Goal: Information Seeking & Learning: Learn about a topic

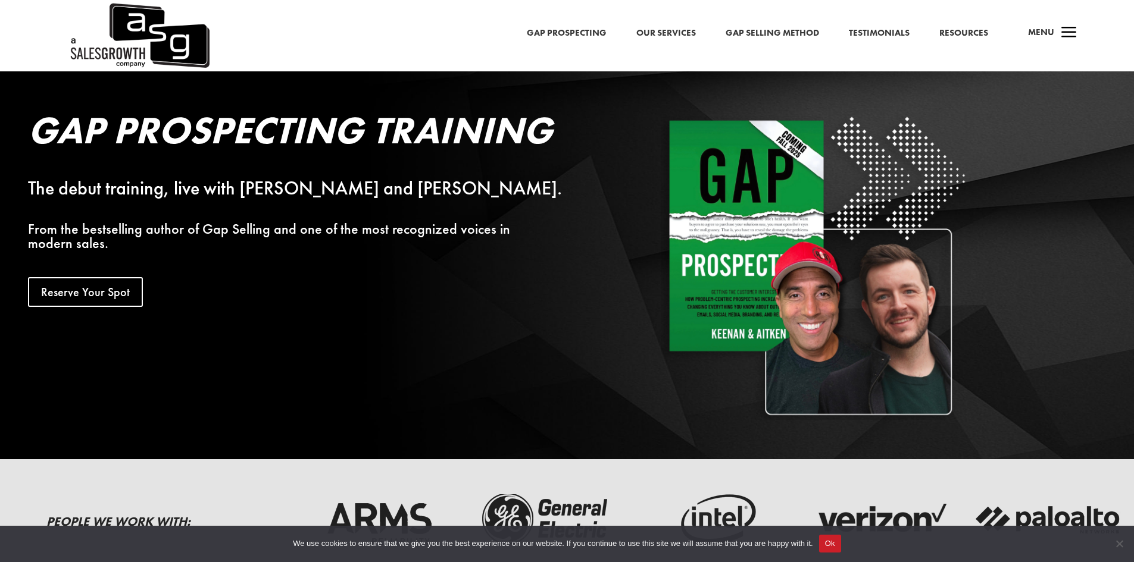
click at [772, 31] on link "Gap Selling Method" at bounding box center [771, 33] width 93 height 15
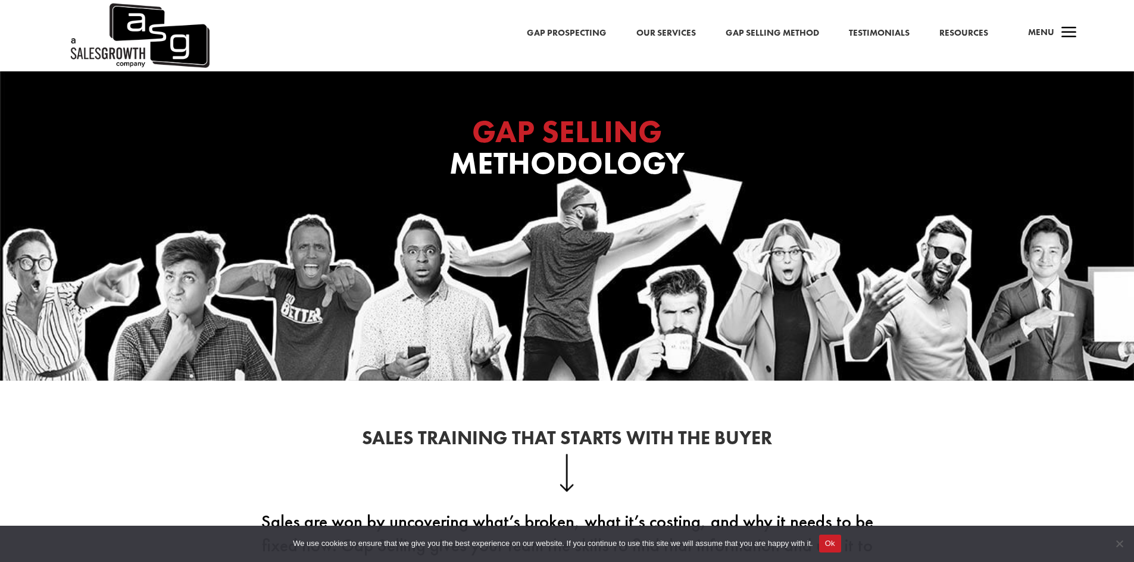
click at [671, 35] on link "Our Services" at bounding box center [666, 33] width 60 height 15
